Goal: Contribute content: Contribute content

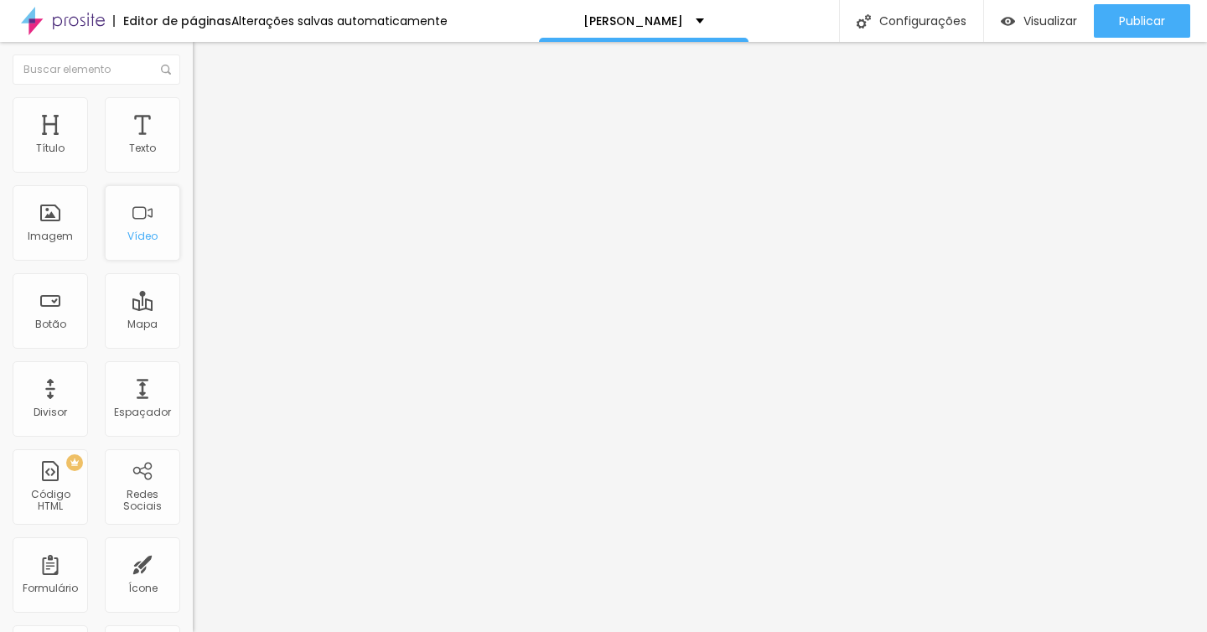
click at [148, 241] on font "Vídeo" at bounding box center [142, 236] width 30 height 14
click at [193, 251] on font "Padrão 4:3" at bounding box center [220, 243] width 55 height 14
click at [193, 307] on span "Vertical 2" at bounding box center [216, 299] width 47 height 14
click at [208, 116] on font "Estilo" at bounding box center [221, 108] width 26 height 14
type input "98"
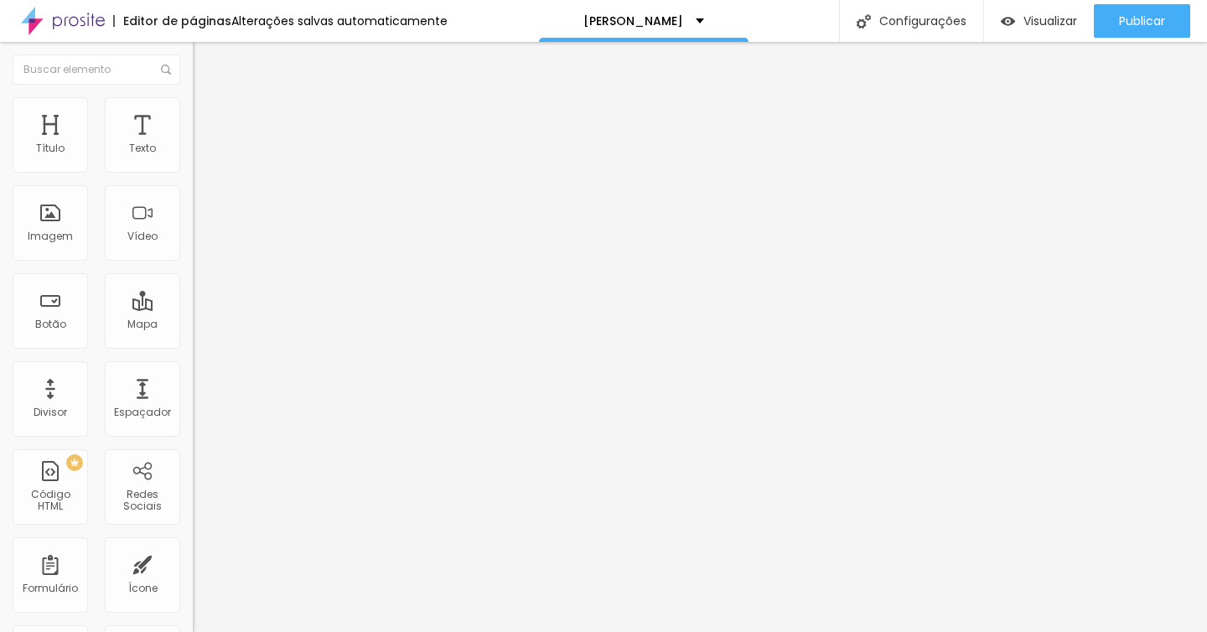
type input "98"
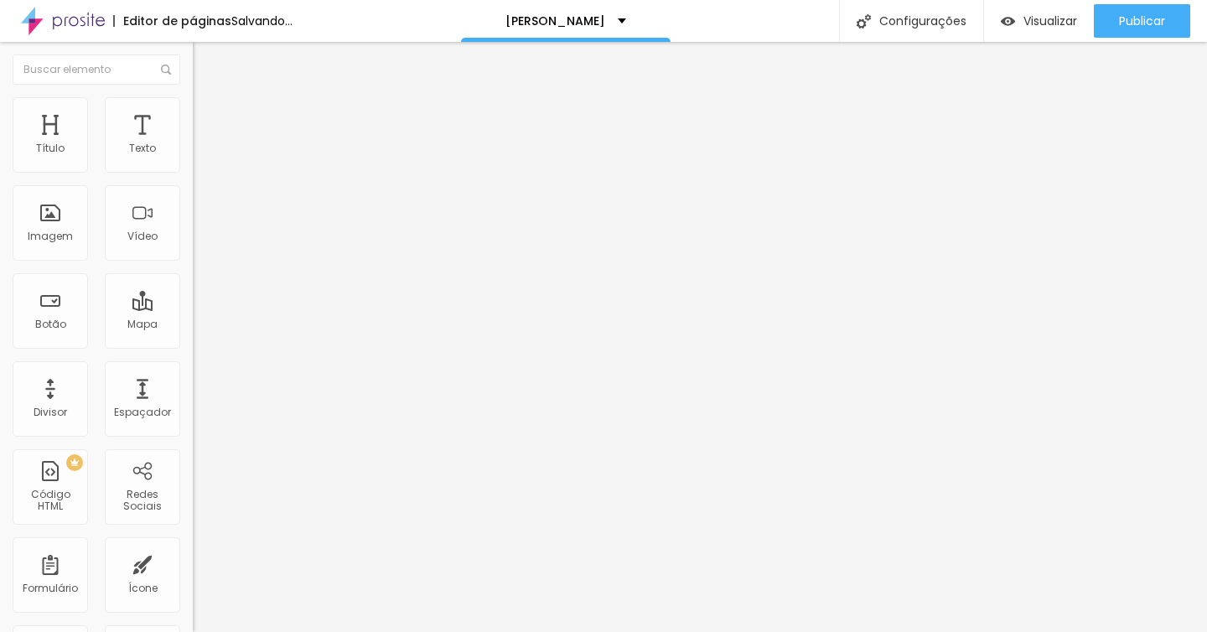
type input "92"
type input "90"
type input "87"
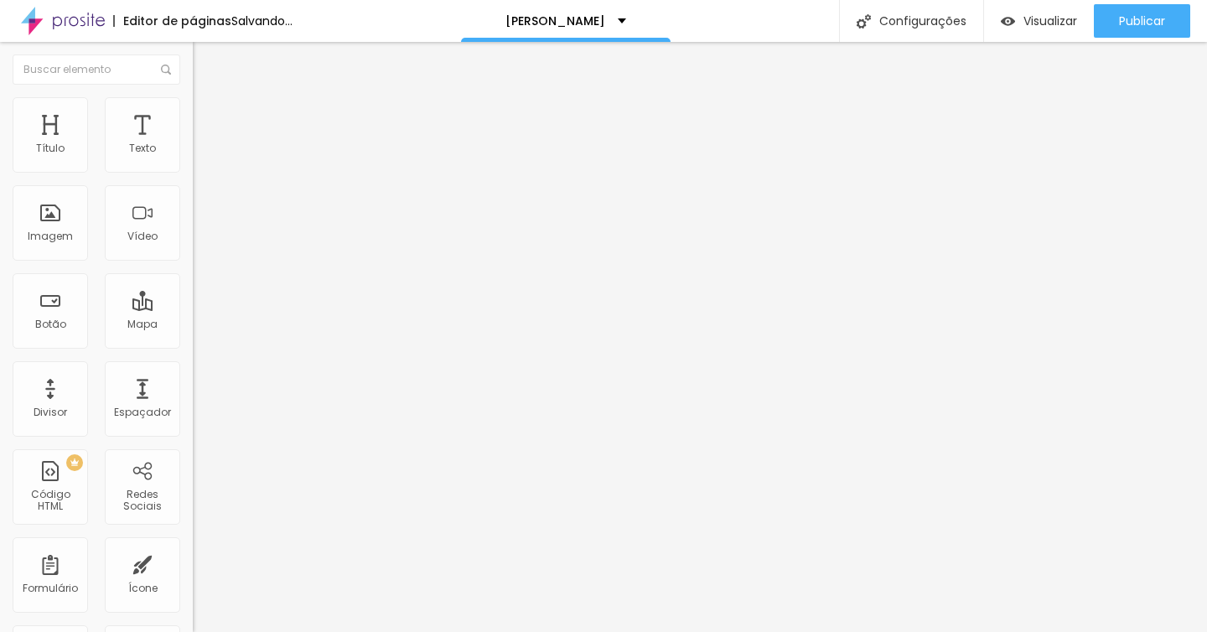
type input "87"
type input "85"
type input "82"
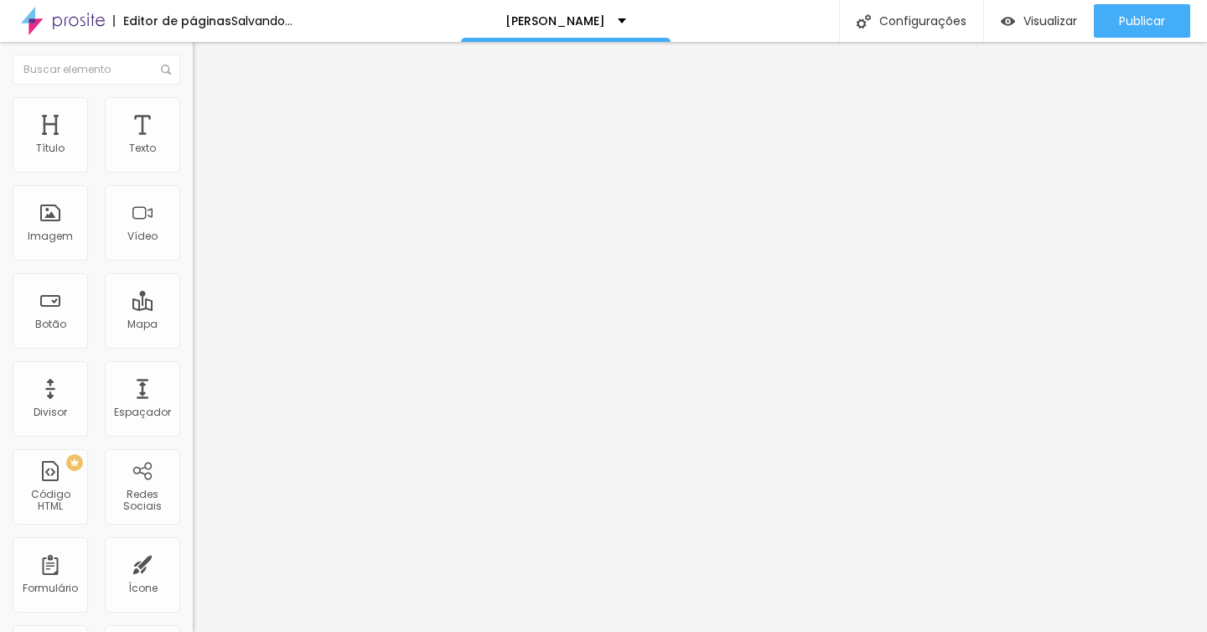
type input "80"
type input "78"
type input "76"
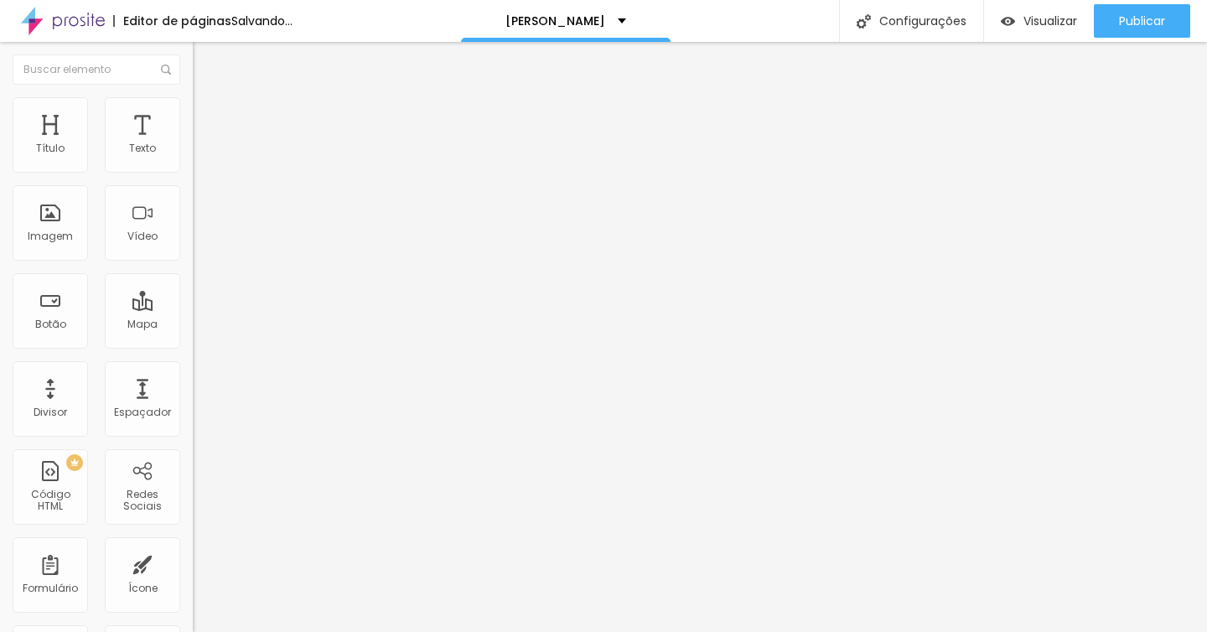
type input "76"
type input "73"
type input "71"
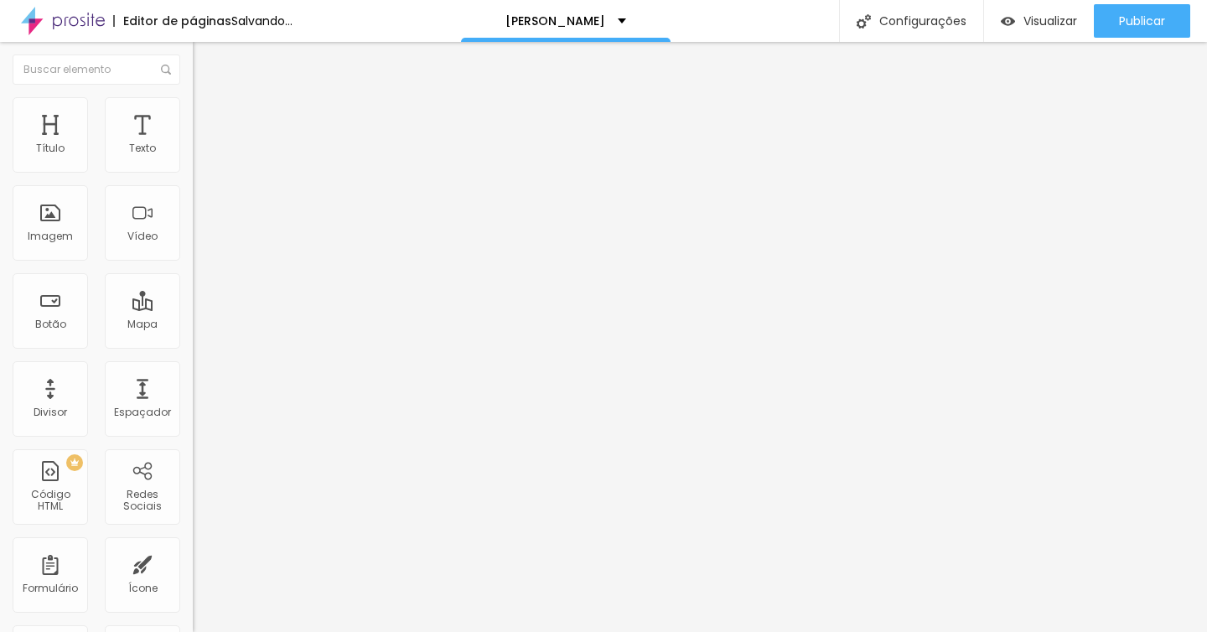
type input "68"
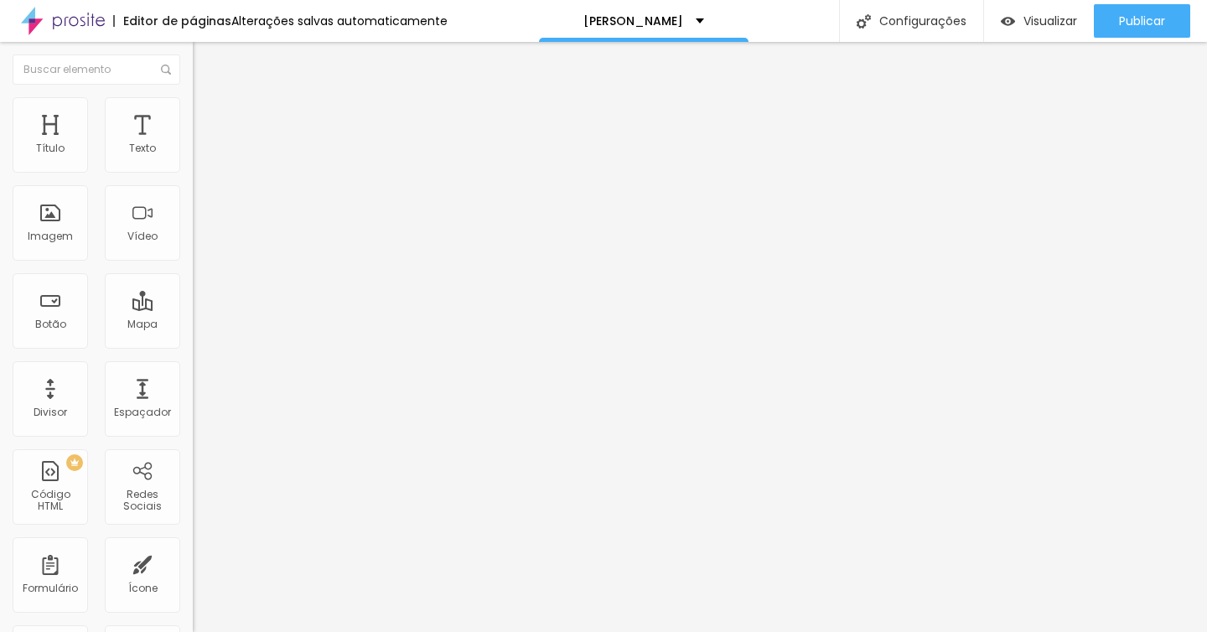
type input "66"
type input "64"
type input "62"
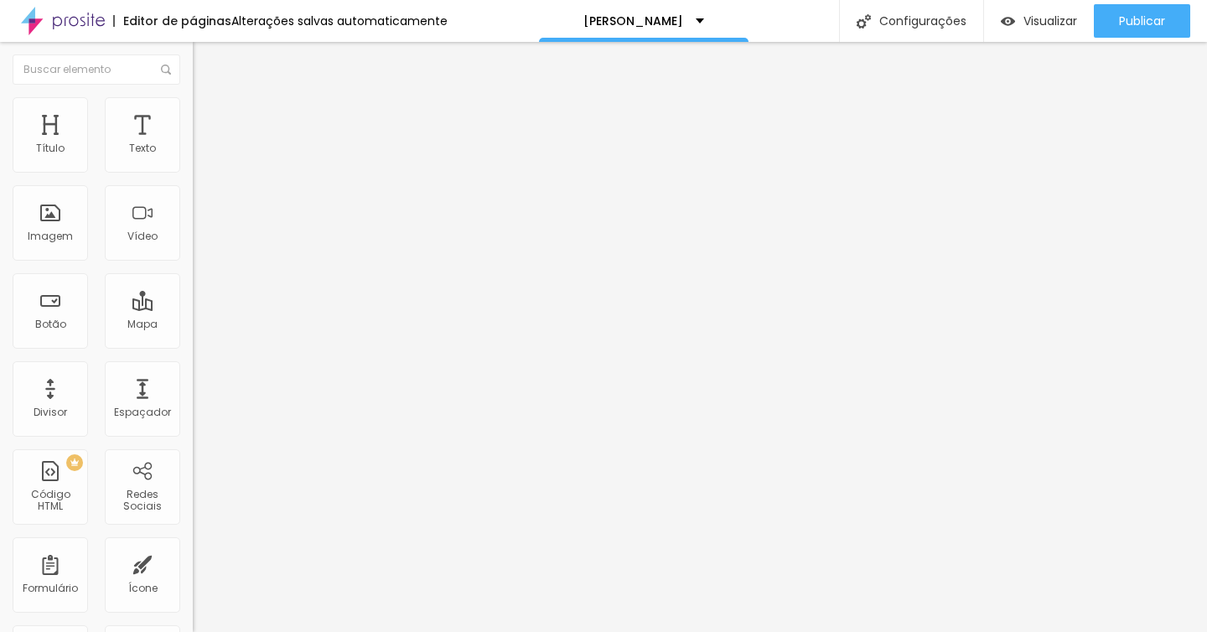
type input "62"
type input "61"
type input "60"
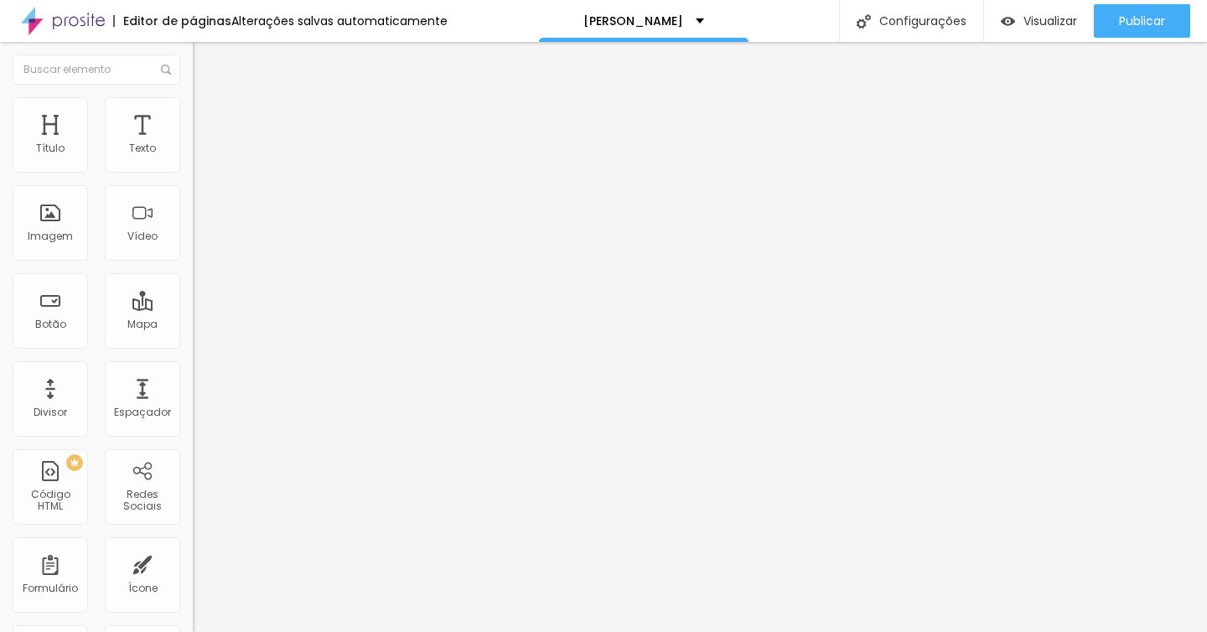
type input "59"
type input "58"
type input "57"
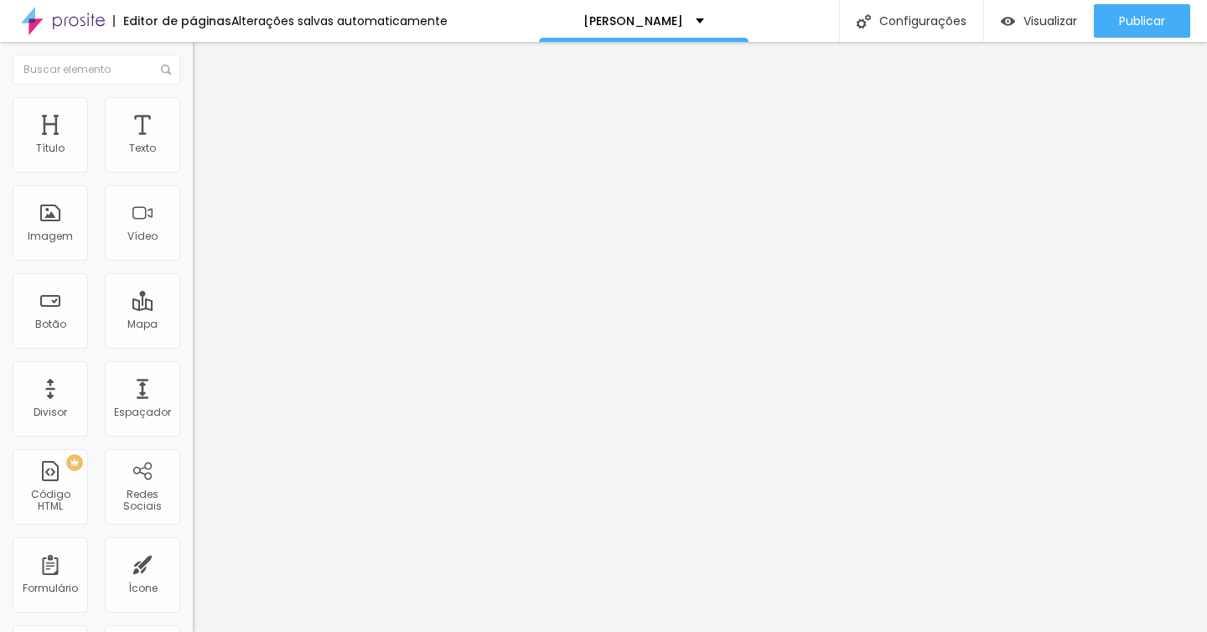
type input "57"
type input "56"
type input "54"
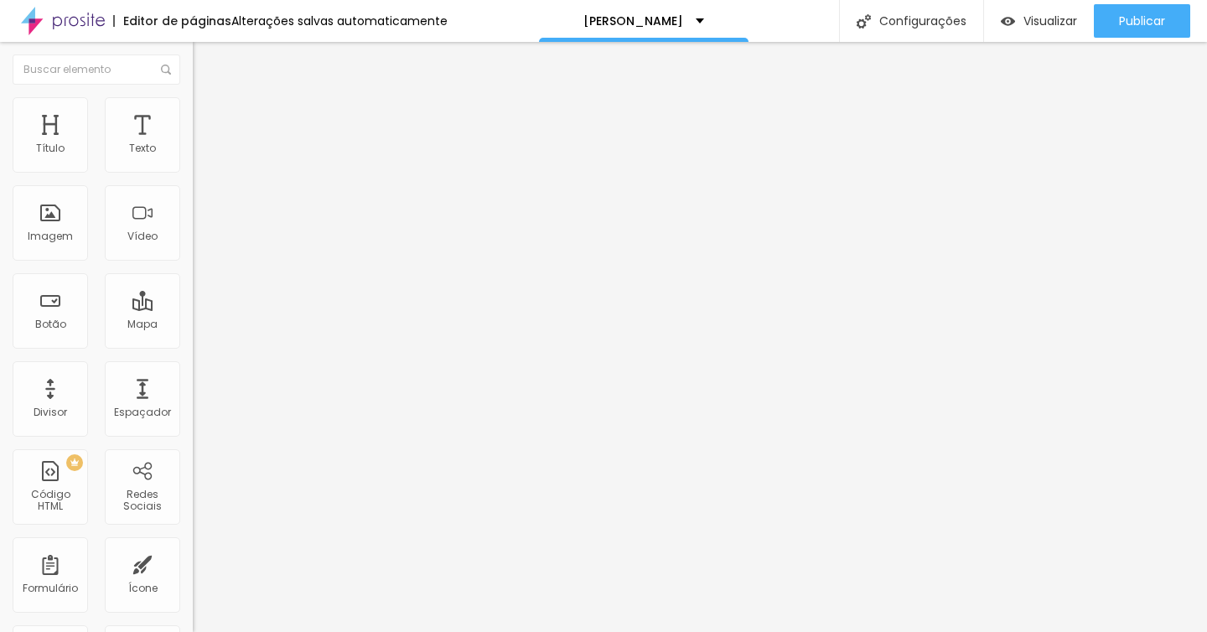
type input "52"
type input "50"
type input "48"
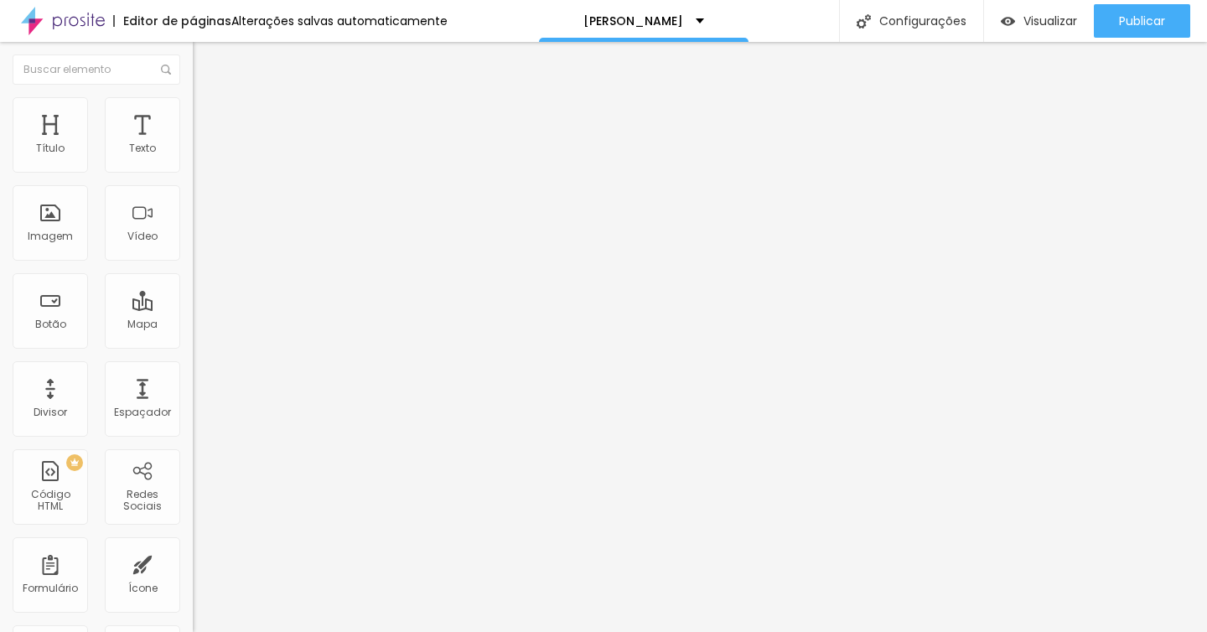
type input "48"
type input "46"
type input "44"
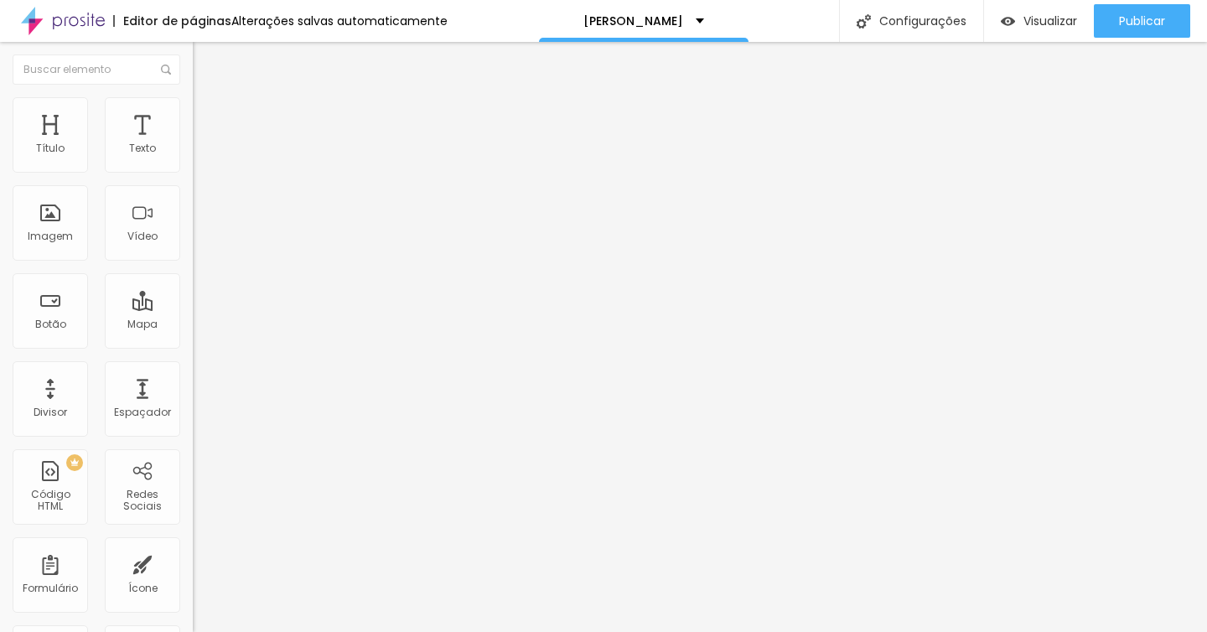
type input "42"
type input "41"
type input "40"
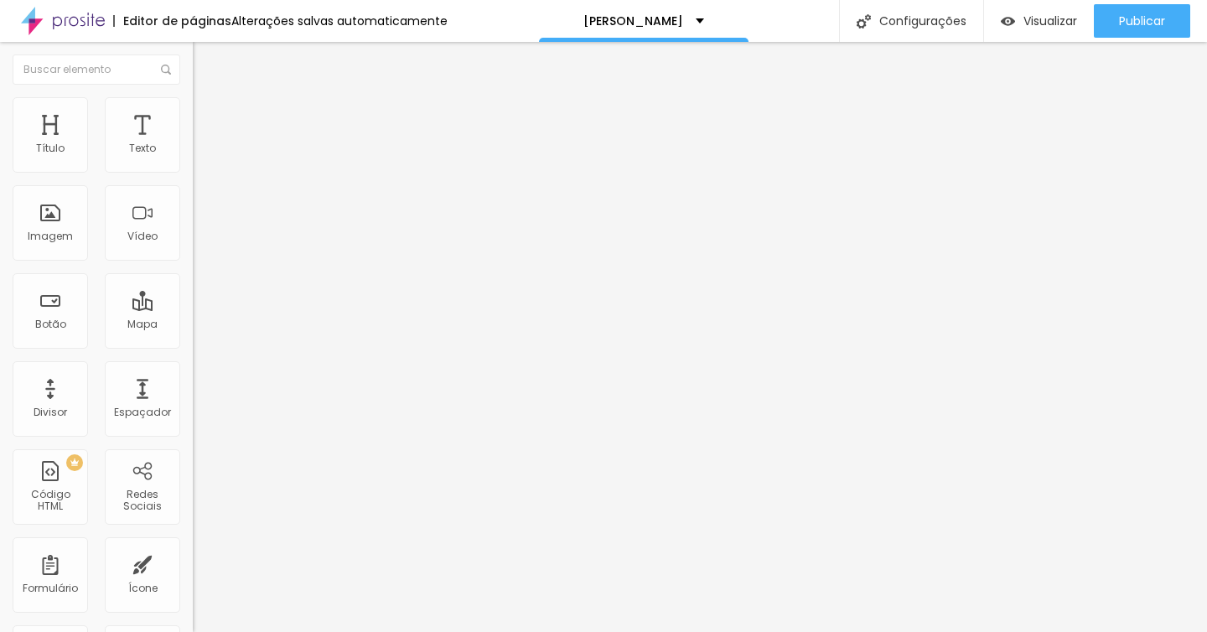
type input "40"
type input "39"
type input "40"
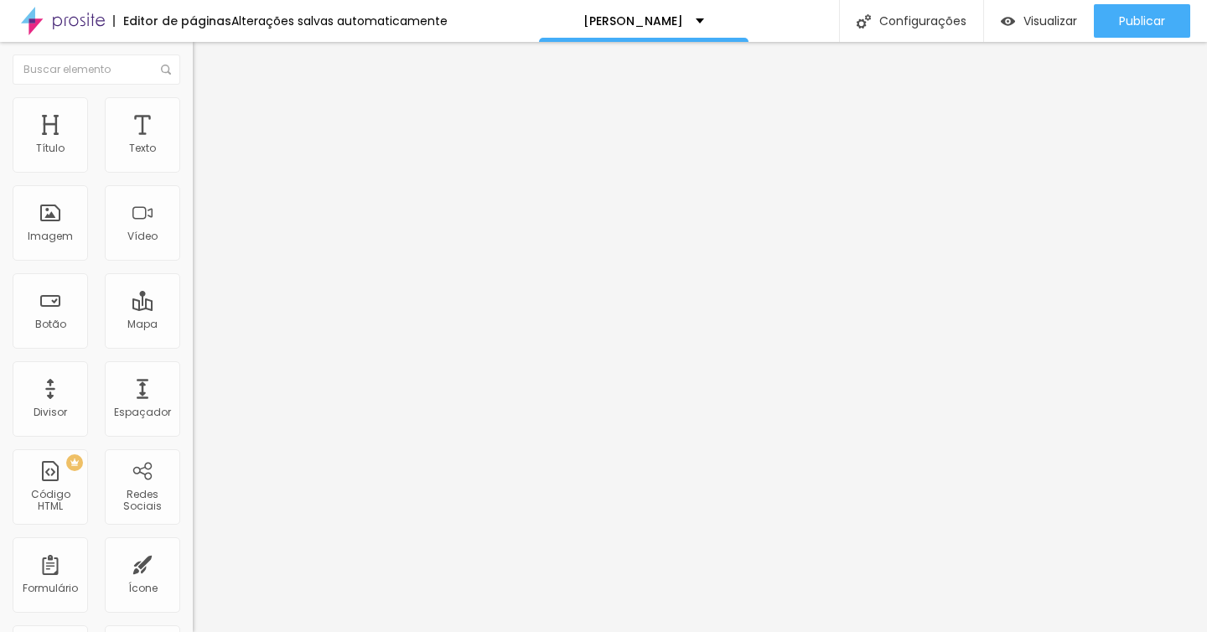
type input "41"
type input "42"
type input "43"
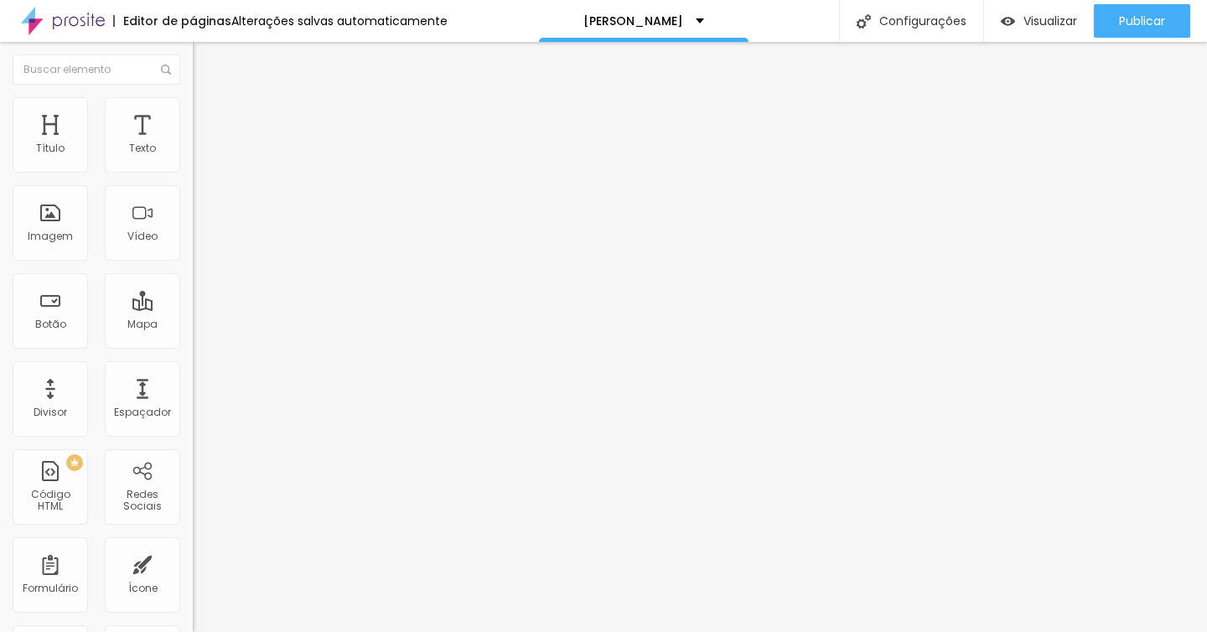
type input "43"
type input "44"
type input "45"
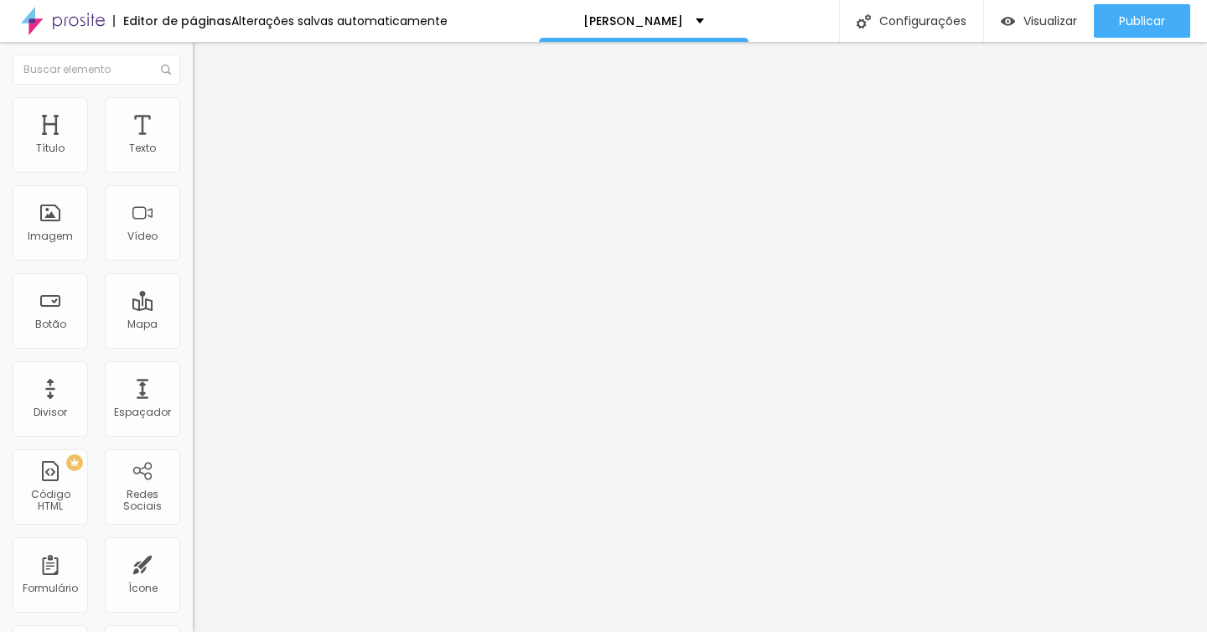
type input "46"
drag, startPoint x: 171, startPoint y: 184, endPoint x: 53, endPoint y: 182, distance: 118.2
type input "46"
click at [193, 172] on input "range" at bounding box center [247, 164] width 108 height 13
click at [193, 158] on input "[URL][DOMAIN_NAME]" at bounding box center [293, 149] width 201 height 17
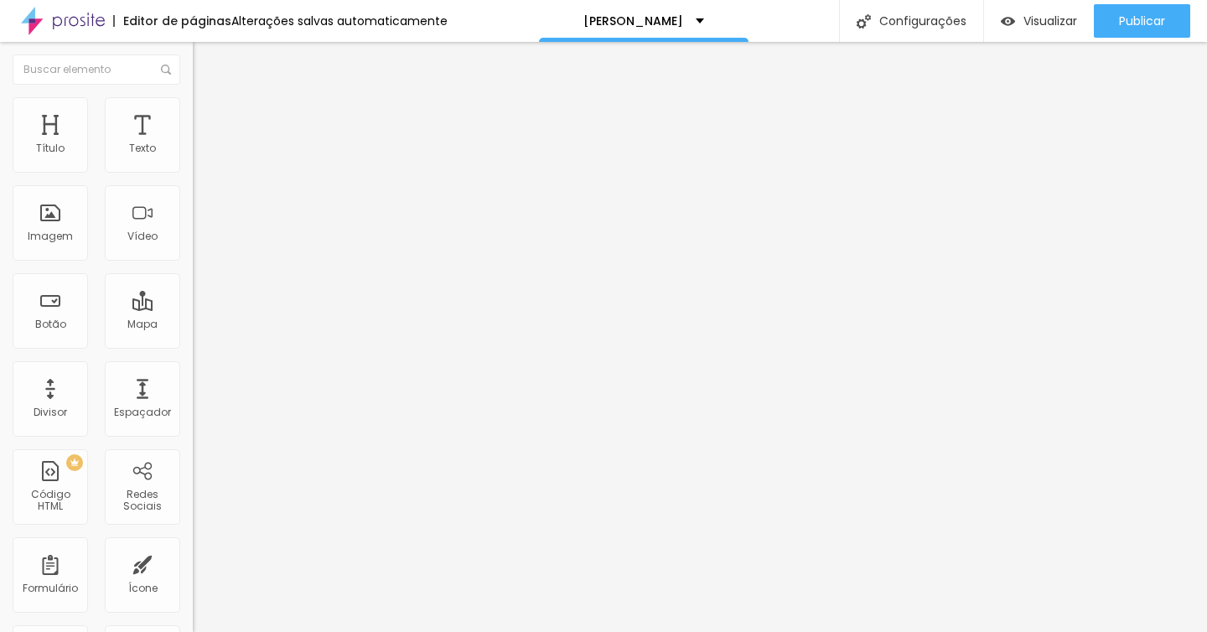
click at [193, 158] on input "[URL][DOMAIN_NAME]" at bounding box center [293, 149] width 201 height 17
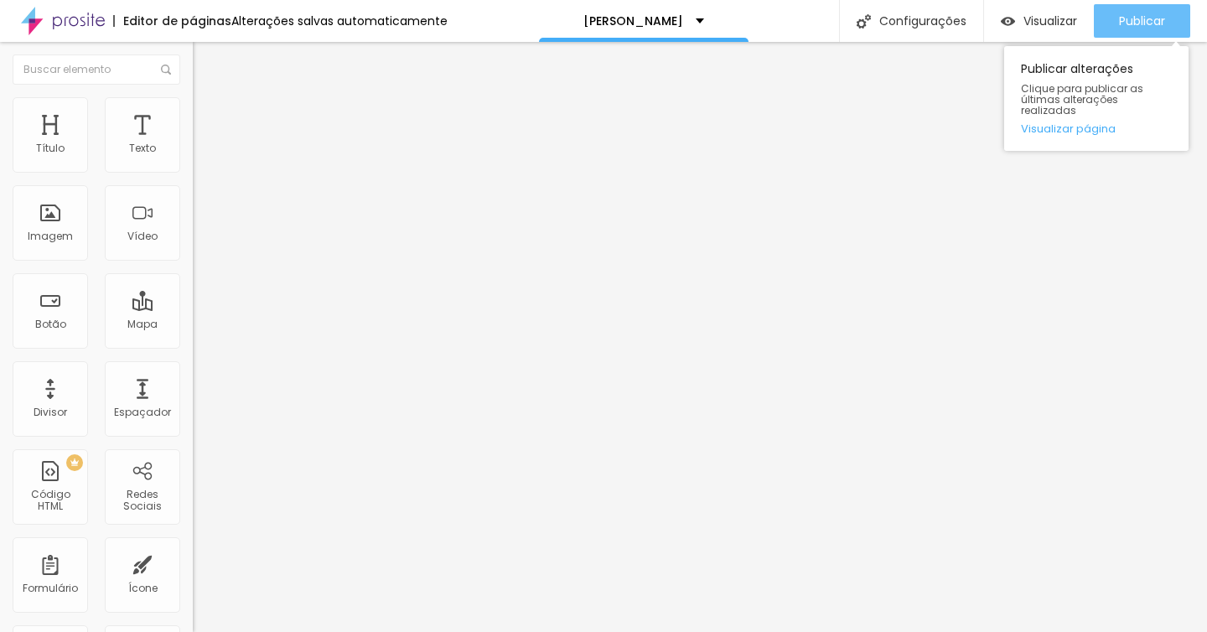
click at [1152, 35] on div "Publicar" at bounding box center [1142, 21] width 46 height 34
click at [1162, 23] on font "Publicar" at bounding box center [1142, 21] width 46 height 17
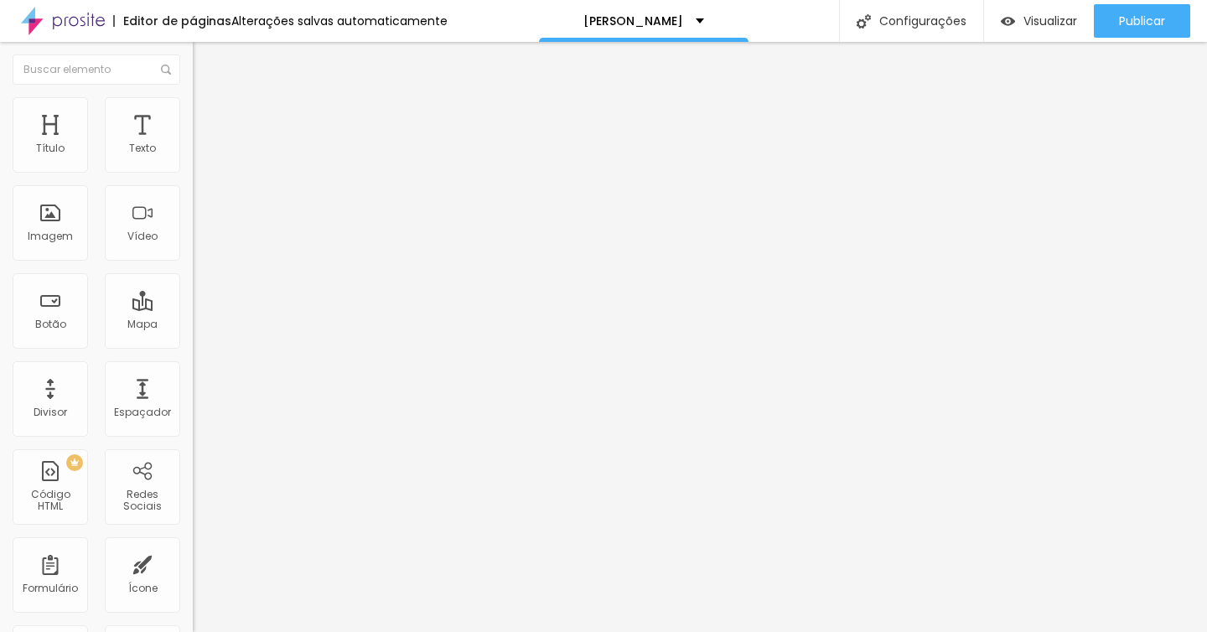
click at [208, 113] on font "Estilo" at bounding box center [221, 108] width 26 height 14
type input "85"
type input "86"
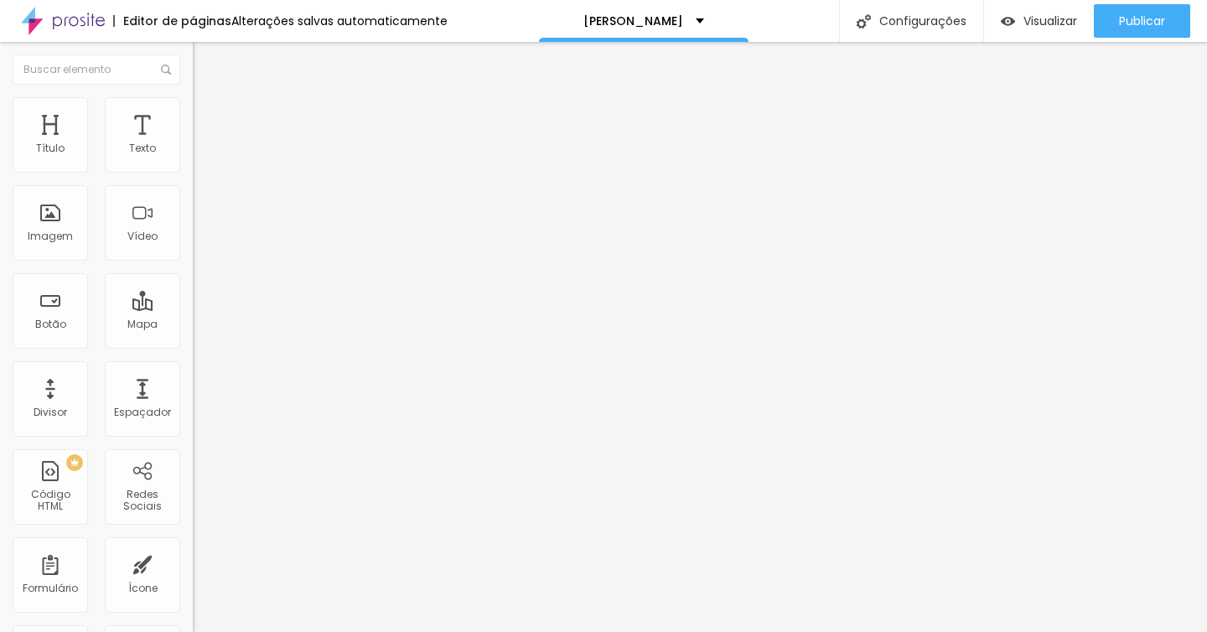
type input "85"
type input "84"
click at [193, 172] on input "range" at bounding box center [247, 164] width 108 height 13
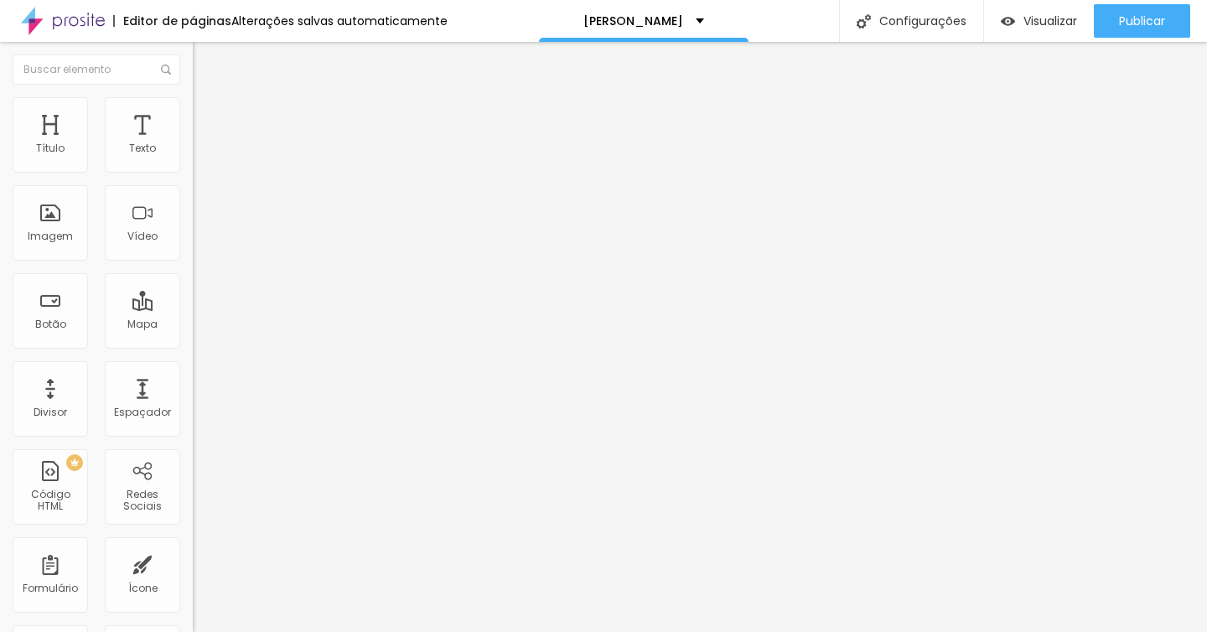
click at [193, 103] on li "Estilo" at bounding box center [289, 105] width 193 height 17
click at [208, 114] on font "Estilo" at bounding box center [221, 108] width 26 height 14
click at [193, 105] on ul "Conteúdo Estilo Avançado" at bounding box center [289, 105] width 193 height 50
click at [193, 105] on img at bounding box center [200, 104] width 15 height 15
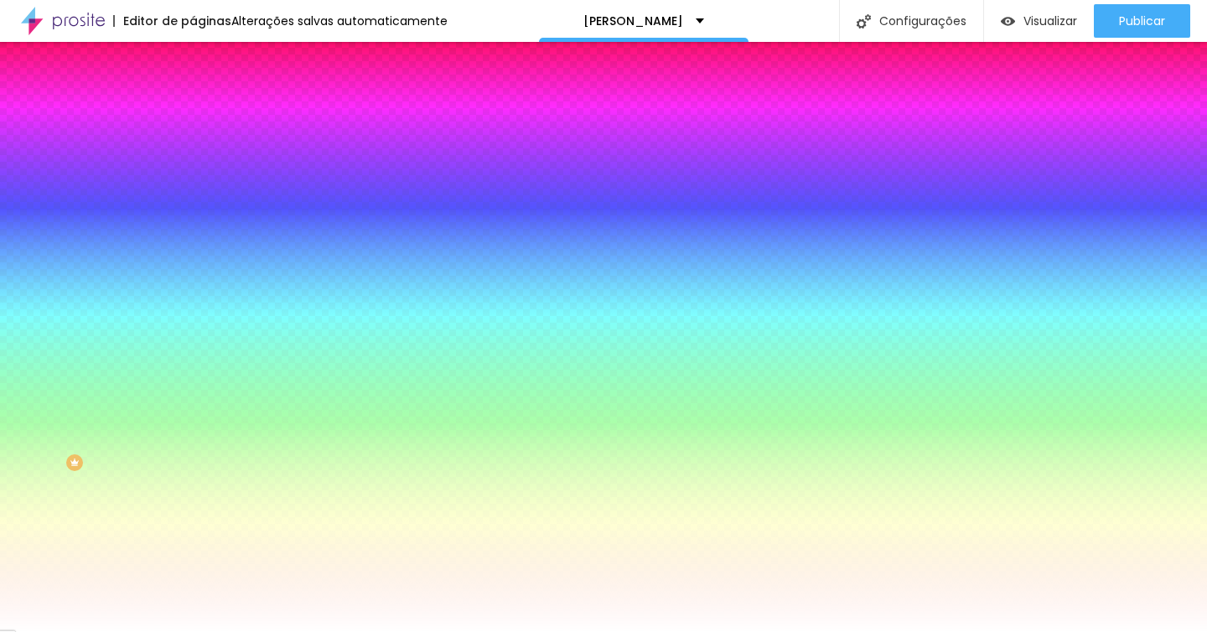
click at [203, 154] on font "Trocar imagem" at bounding box center [243, 147] width 81 height 14
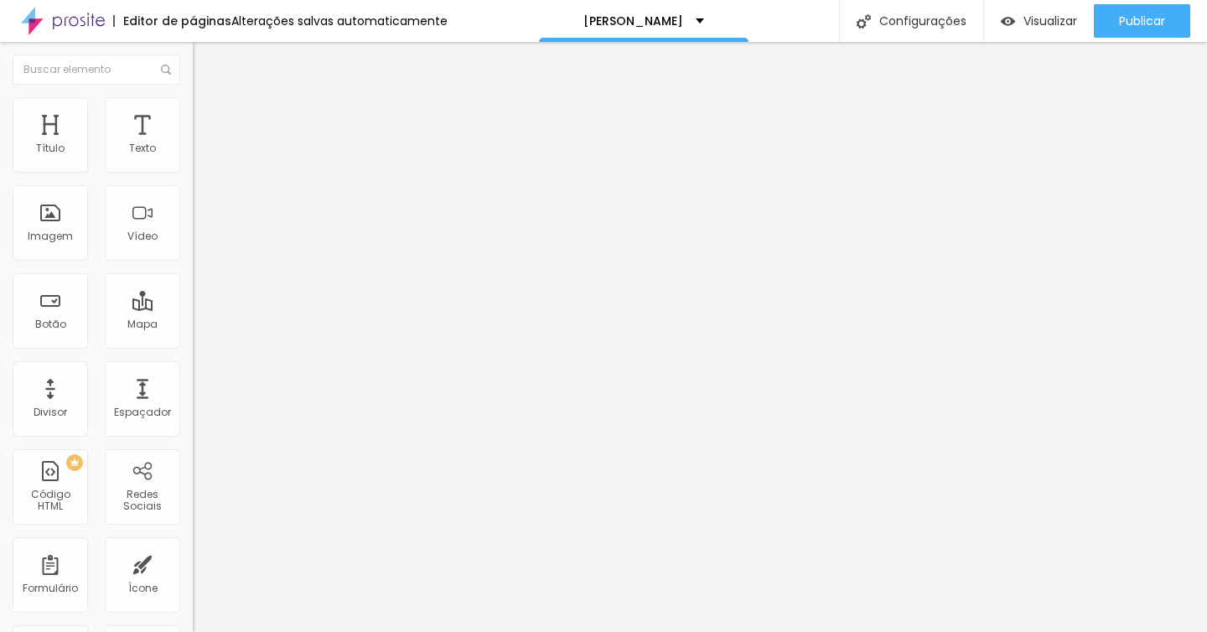
click at [193, 102] on img at bounding box center [200, 104] width 15 height 15
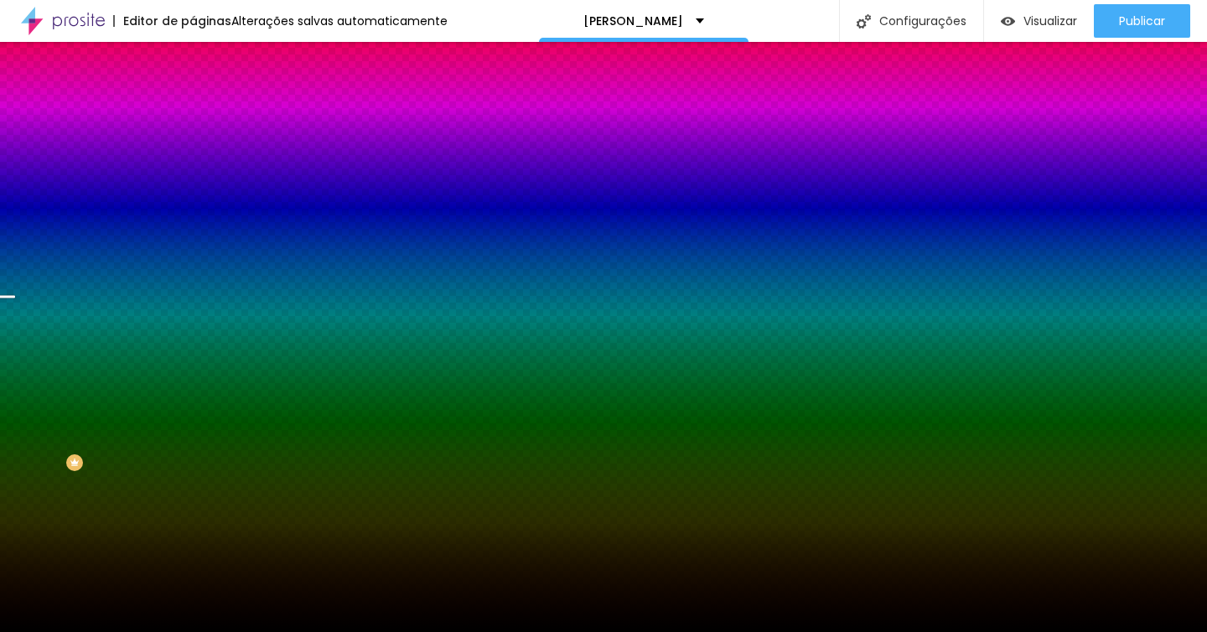
click at [203, 154] on font "Trocar imagem" at bounding box center [243, 147] width 81 height 14
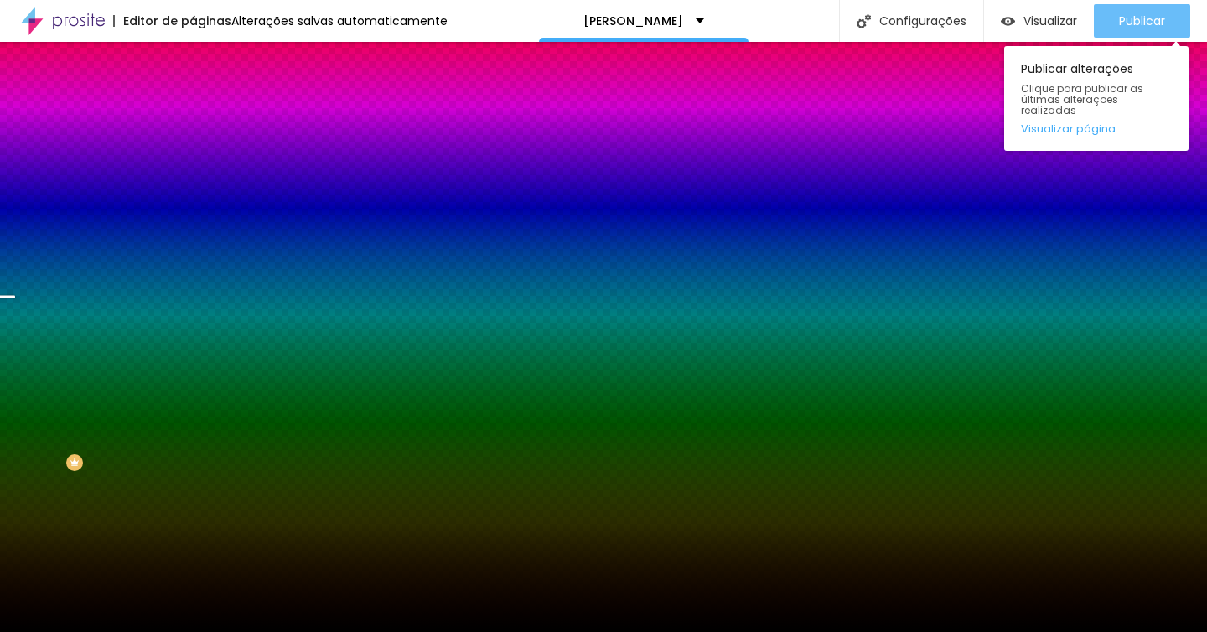
click at [1136, 20] on font "Publicar" at bounding box center [1142, 21] width 46 height 17
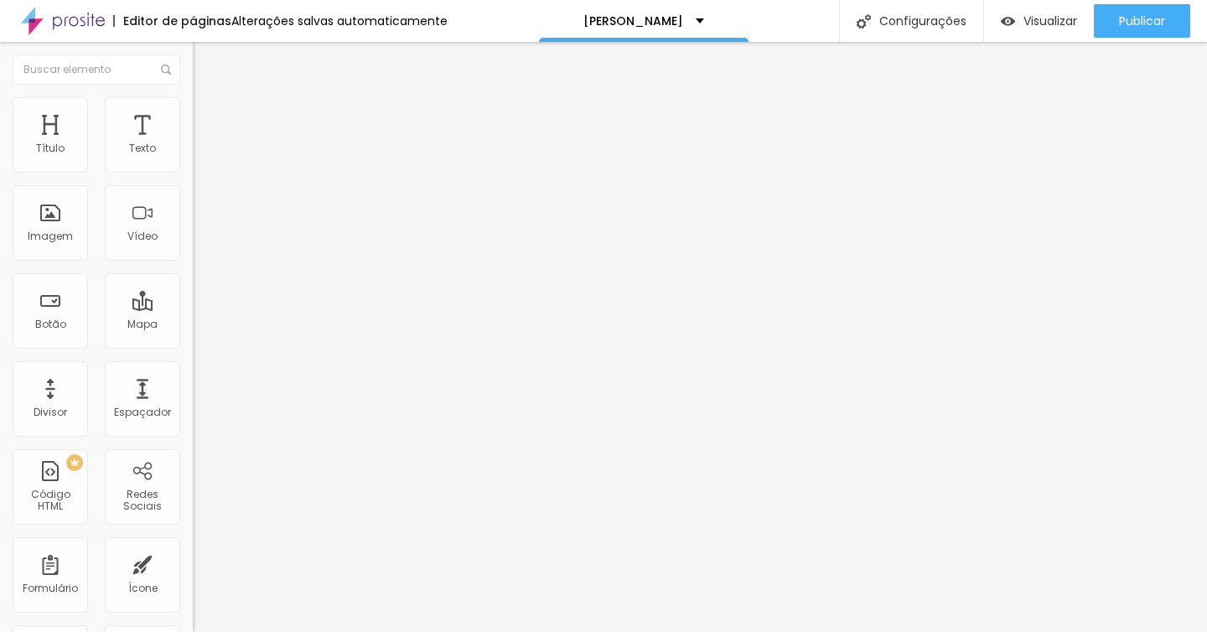
click at [193, 158] on input "text" at bounding box center [293, 149] width 201 height 17
paste input "[URL][DOMAIN_NAME]"
type input "[URL][DOMAIN_NAME]"
click at [193, 158] on input "text" at bounding box center [293, 149] width 201 height 17
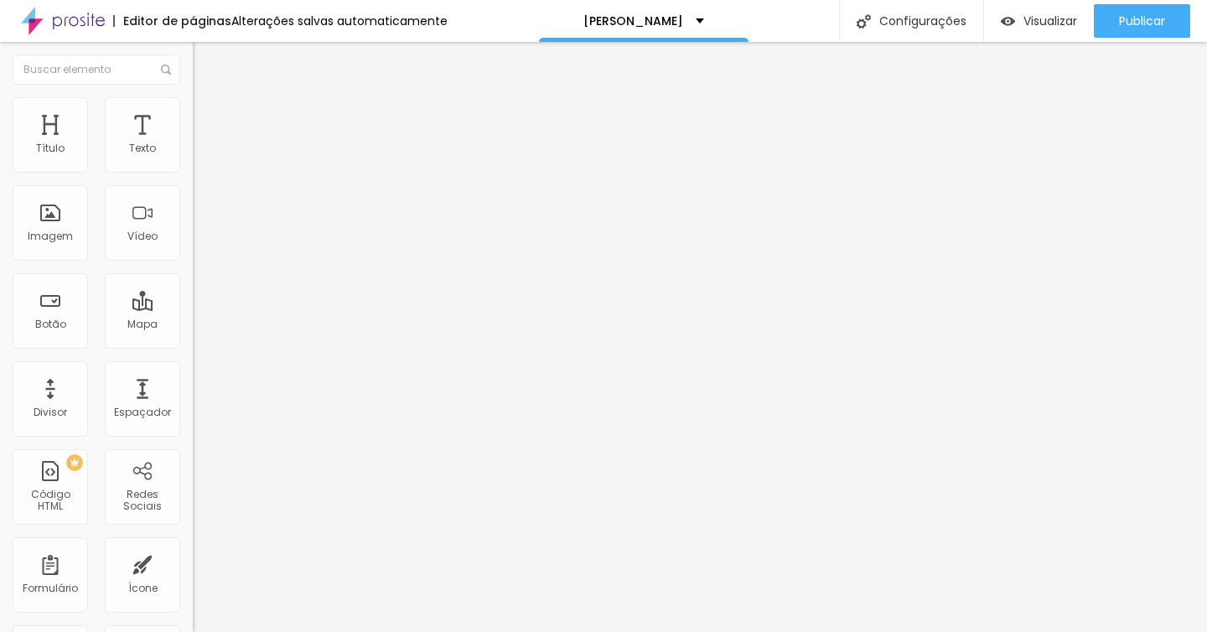
click at [193, 158] on input "text" at bounding box center [293, 149] width 201 height 17
paste input "[URL][DOMAIN_NAME]"
type input "[URL][DOMAIN_NAME]"
click at [193, 158] on input "text" at bounding box center [293, 149] width 201 height 17
paste input "[URL][DOMAIN_NAME]"
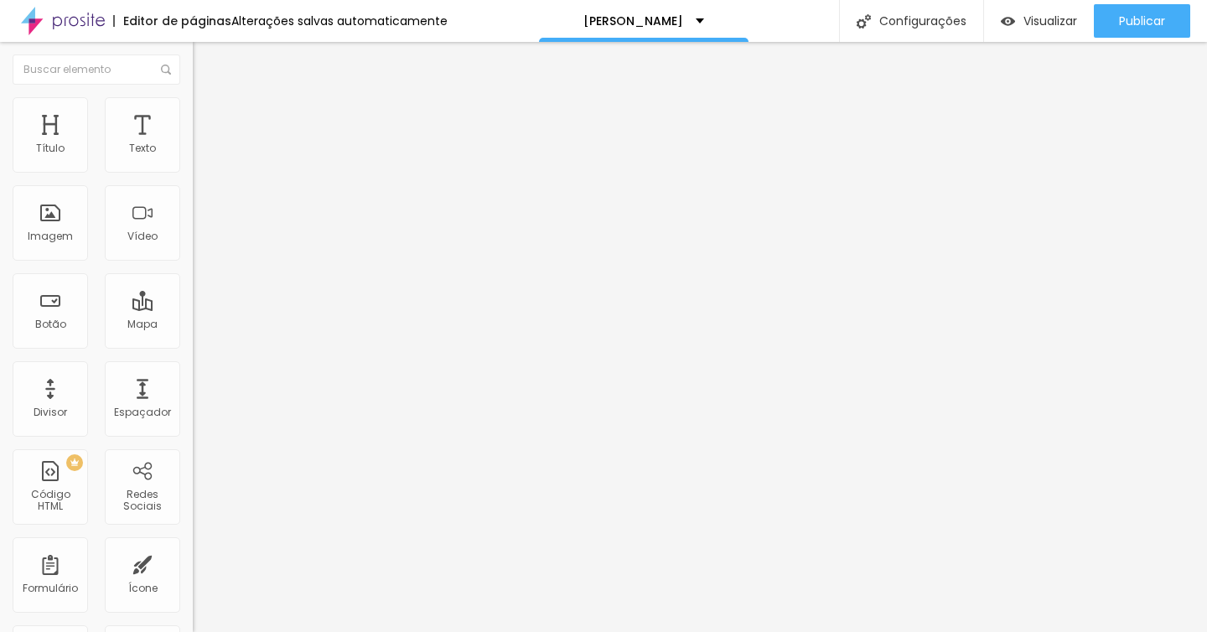
type input "[URL][DOMAIN_NAME]"
click at [193, 158] on input "[URL][DOMAIN_NAME]" at bounding box center [293, 149] width 201 height 17
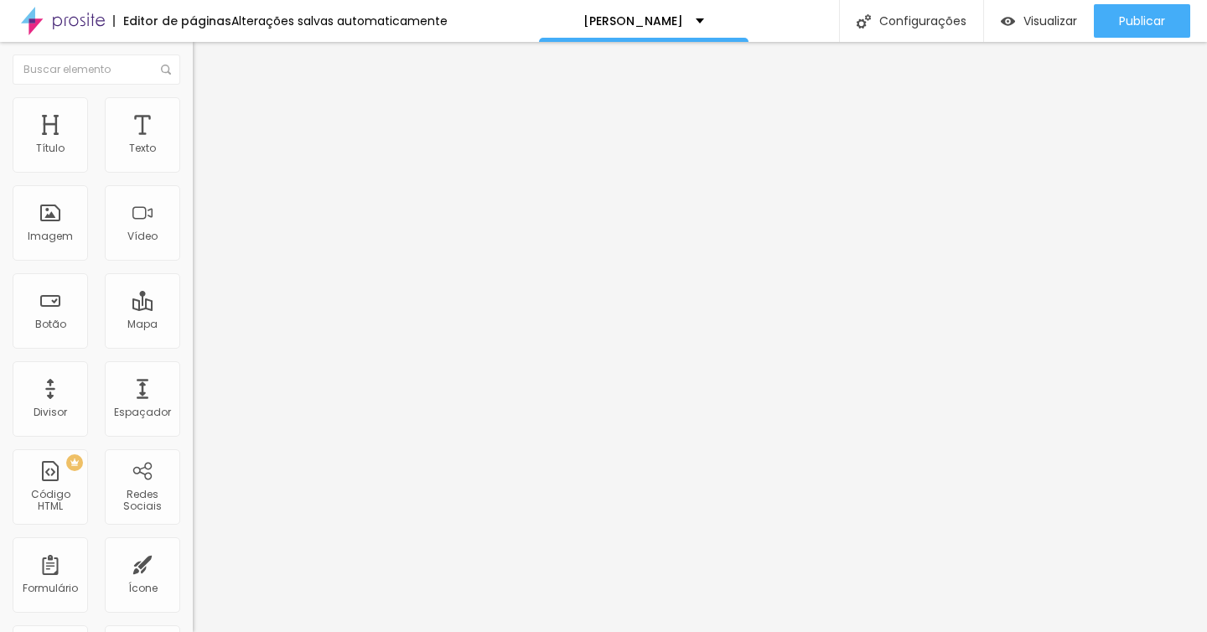
click at [193, 158] on input "[URL][DOMAIN_NAME]" at bounding box center [293, 149] width 201 height 17
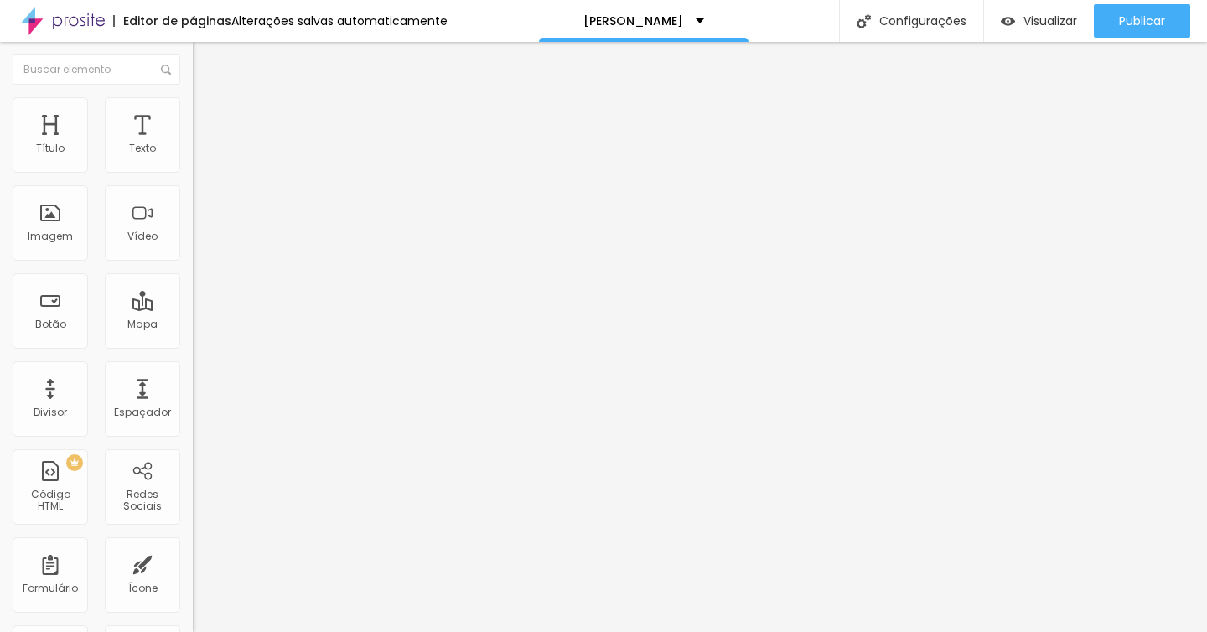
paste input "[URL][DOMAIN_NAME]"
type input "[URL][DOMAIN_NAME]"
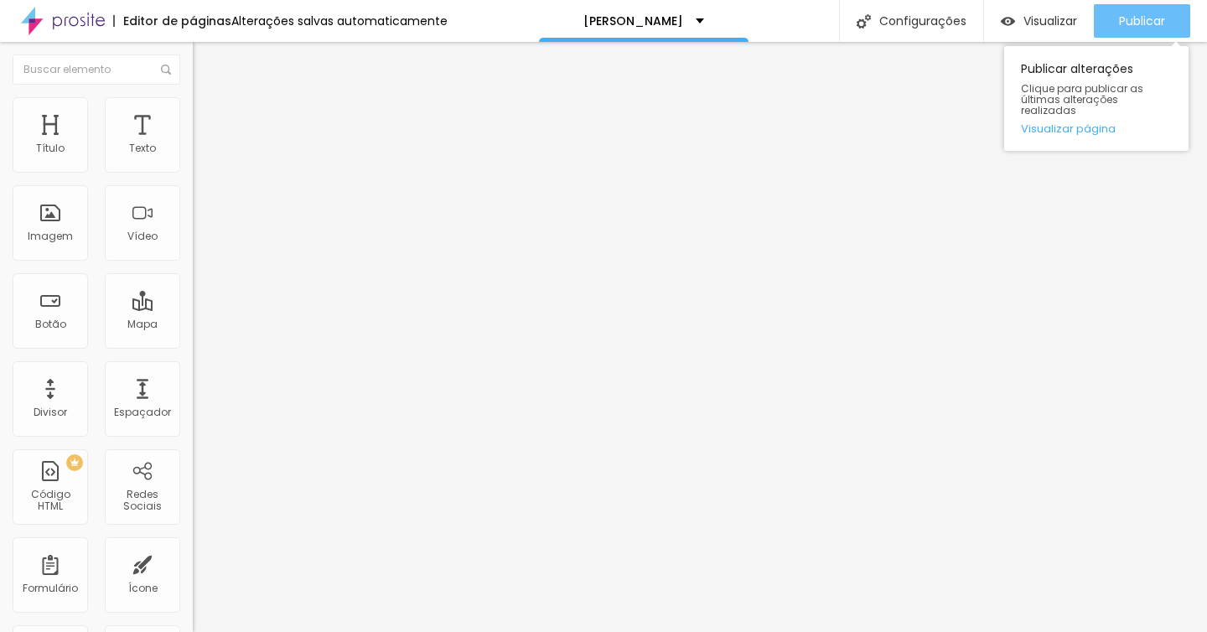
click at [1141, 20] on font "Publicar" at bounding box center [1142, 21] width 46 height 17
click at [1155, 32] on div "Publicar" at bounding box center [1142, 21] width 46 height 34
